Goal: Transaction & Acquisition: Purchase product/service

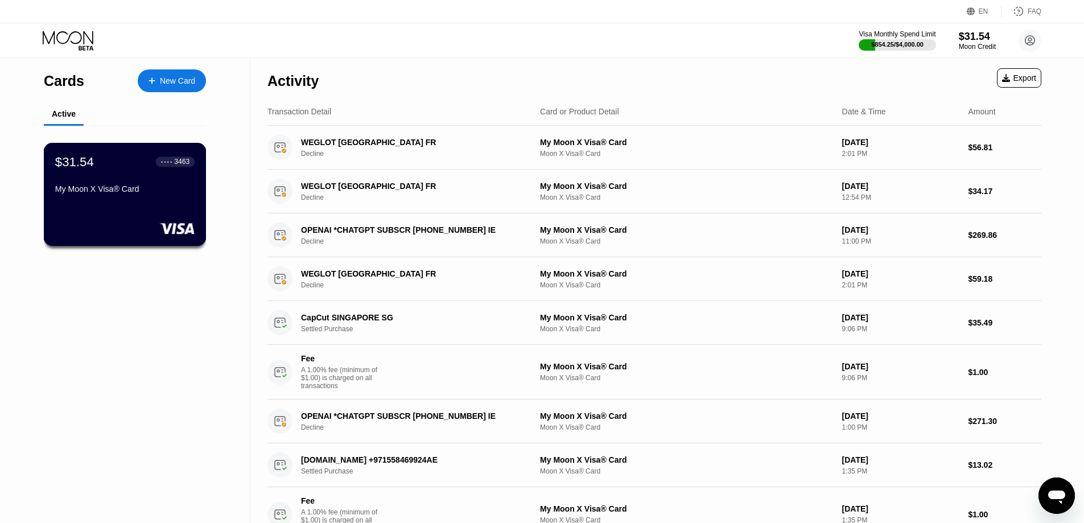
click at [117, 194] on div "My Moon X Visa® Card" at bounding box center [124, 188] width 139 height 9
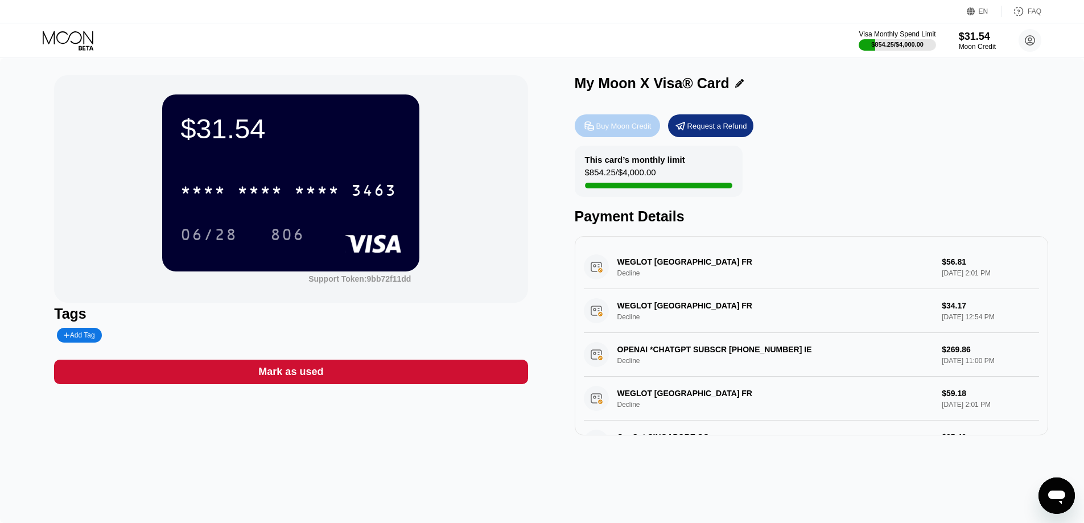
click at [598, 135] on div "Buy Moon Credit" at bounding box center [617, 125] width 85 height 23
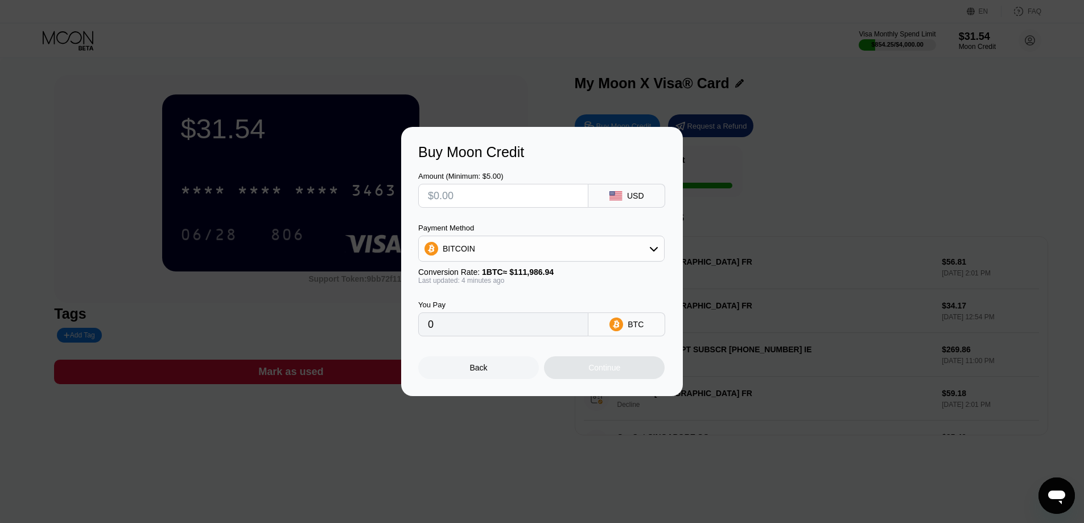
click at [508, 206] on input "text" at bounding box center [503, 195] width 151 height 23
type input "$200"
type input "0.00178662"
type input "$2000"
type input "0.01786618"
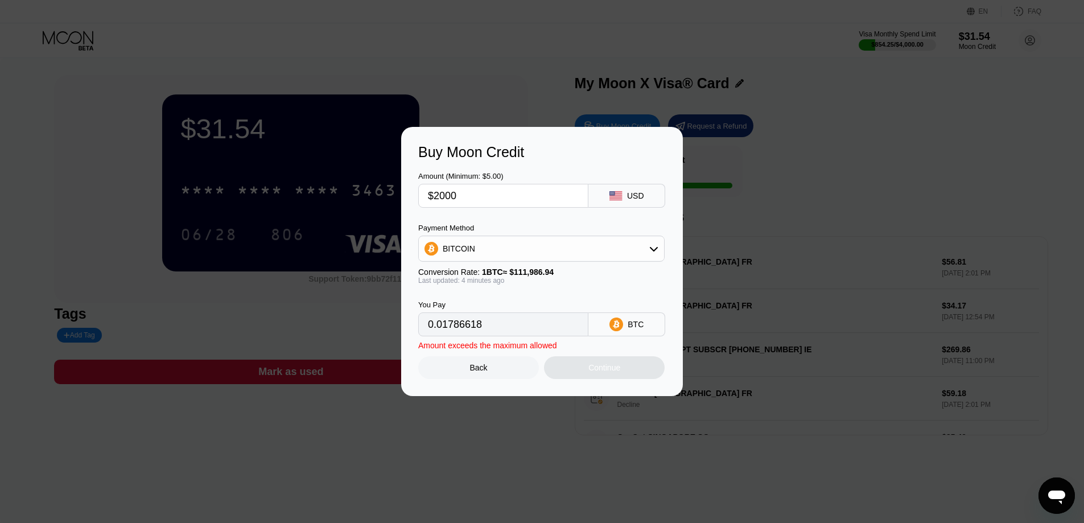
type input "$200"
type input "0.00178662"
type input "$200"
click at [601, 248] on div "BITCOIN" at bounding box center [541, 248] width 245 height 23
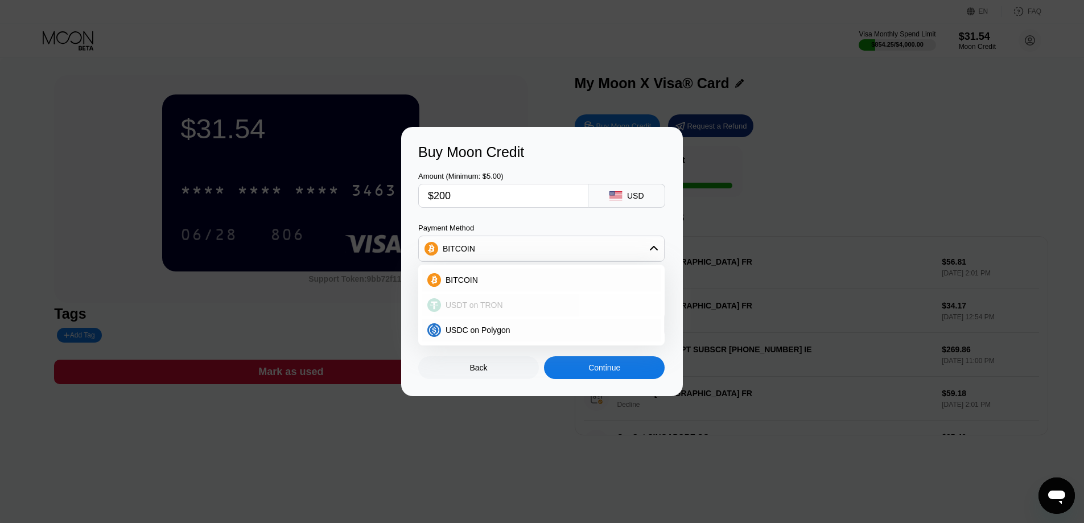
click at [467, 303] on span "USDT on TRON" at bounding box center [474, 305] width 57 height 9
type input "202.02"
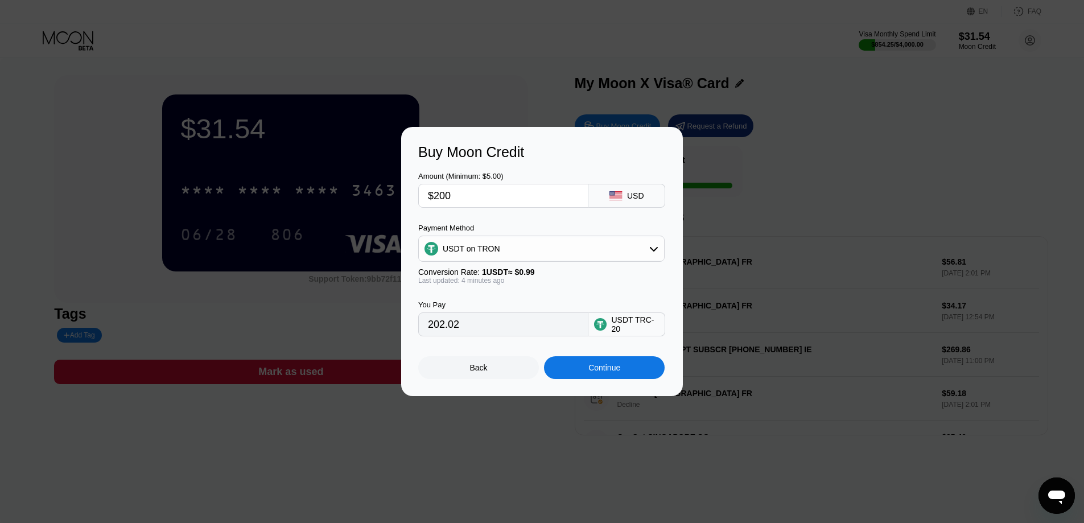
click at [599, 372] on div "Continue" at bounding box center [605, 367] width 32 height 9
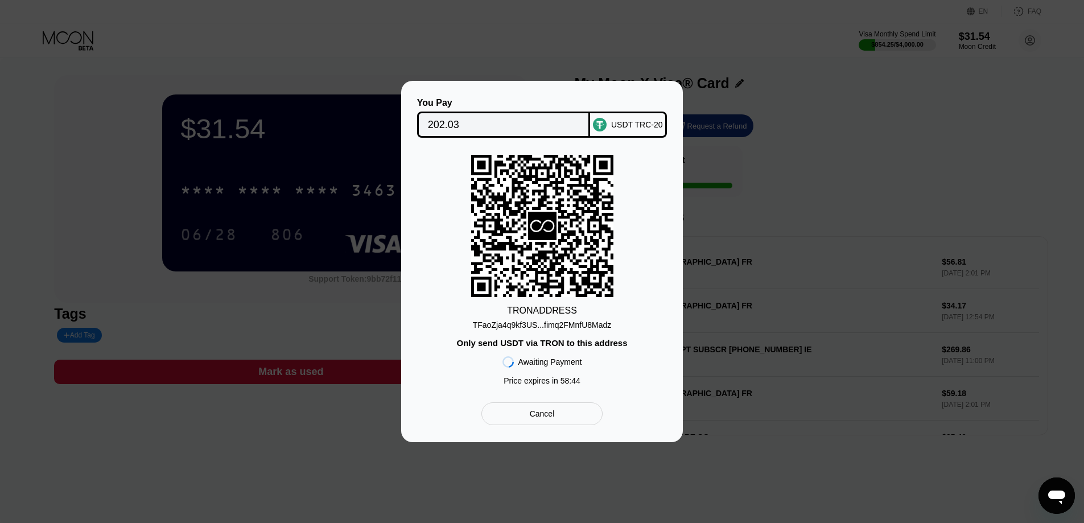
click at [526, 323] on div "TFaoZja4q9kf3US...fimq2FMnfU8Madz" at bounding box center [542, 324] width 139 height 9
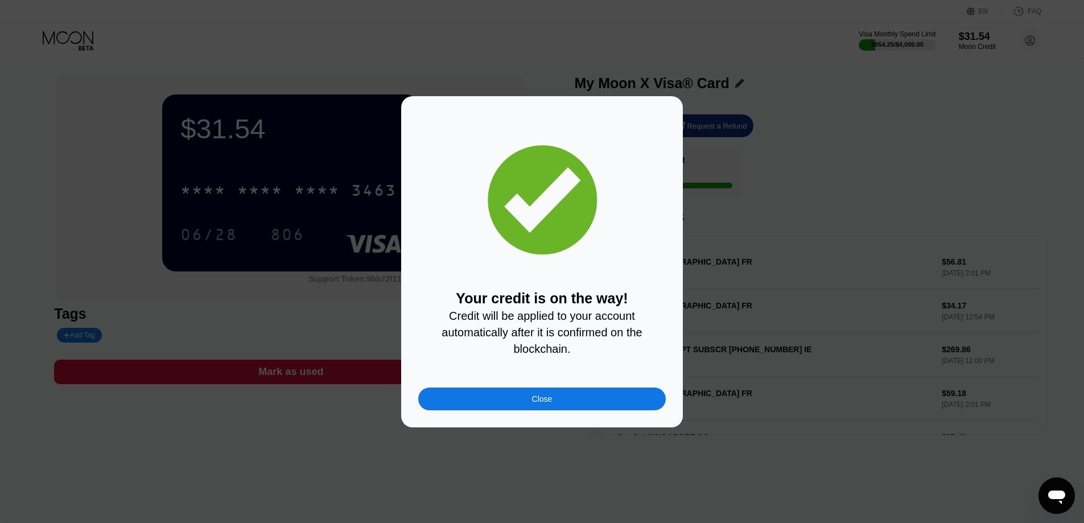
click at [515, 392] on div "Close" at bounding box center [542, 399] width 248 height 23
